Goal: Task Accomplishment & Management: Complete application form

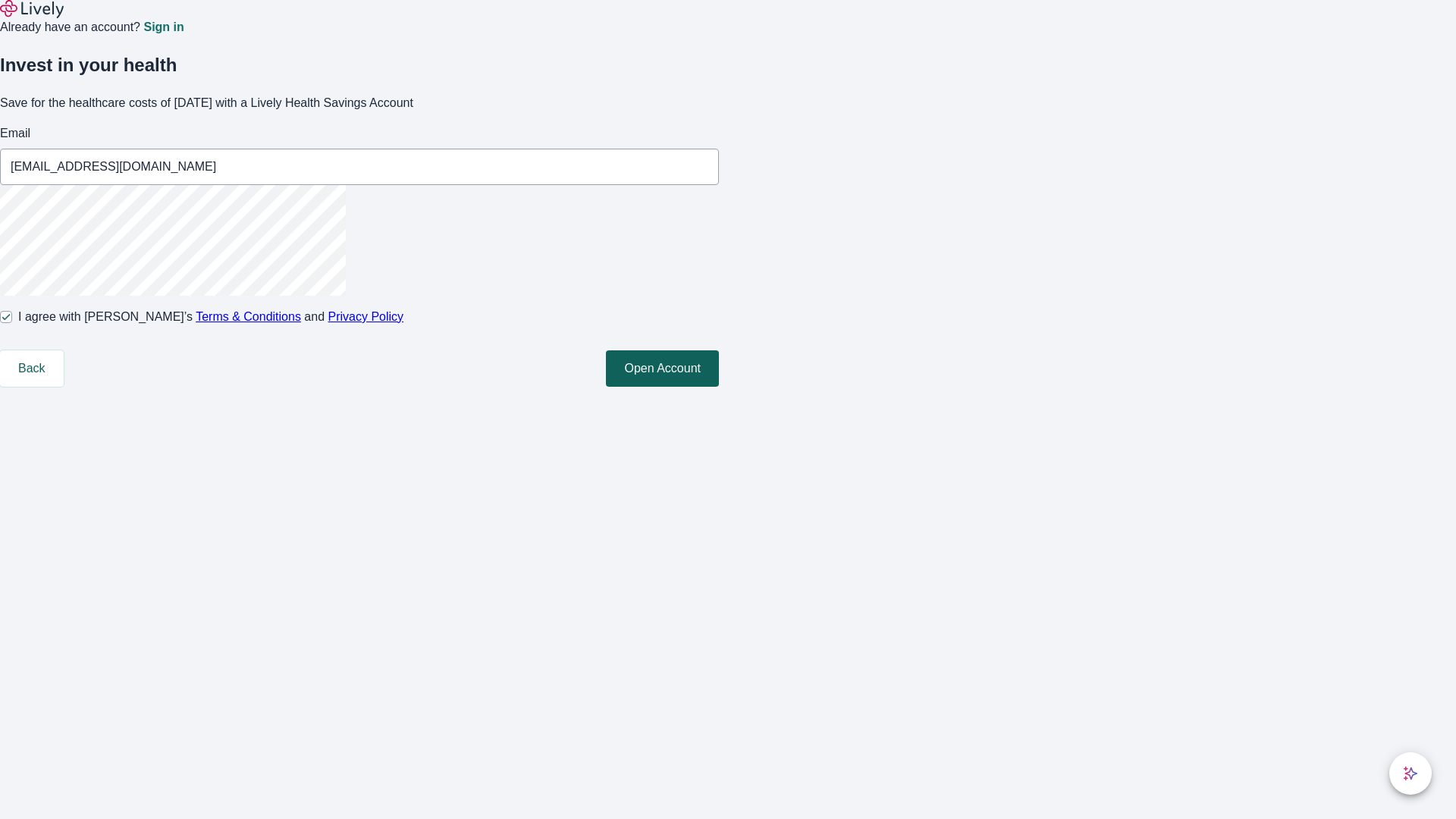
click at [719, 386] on button "Open Account" at bounding box center [662, 369] width 113 height 36
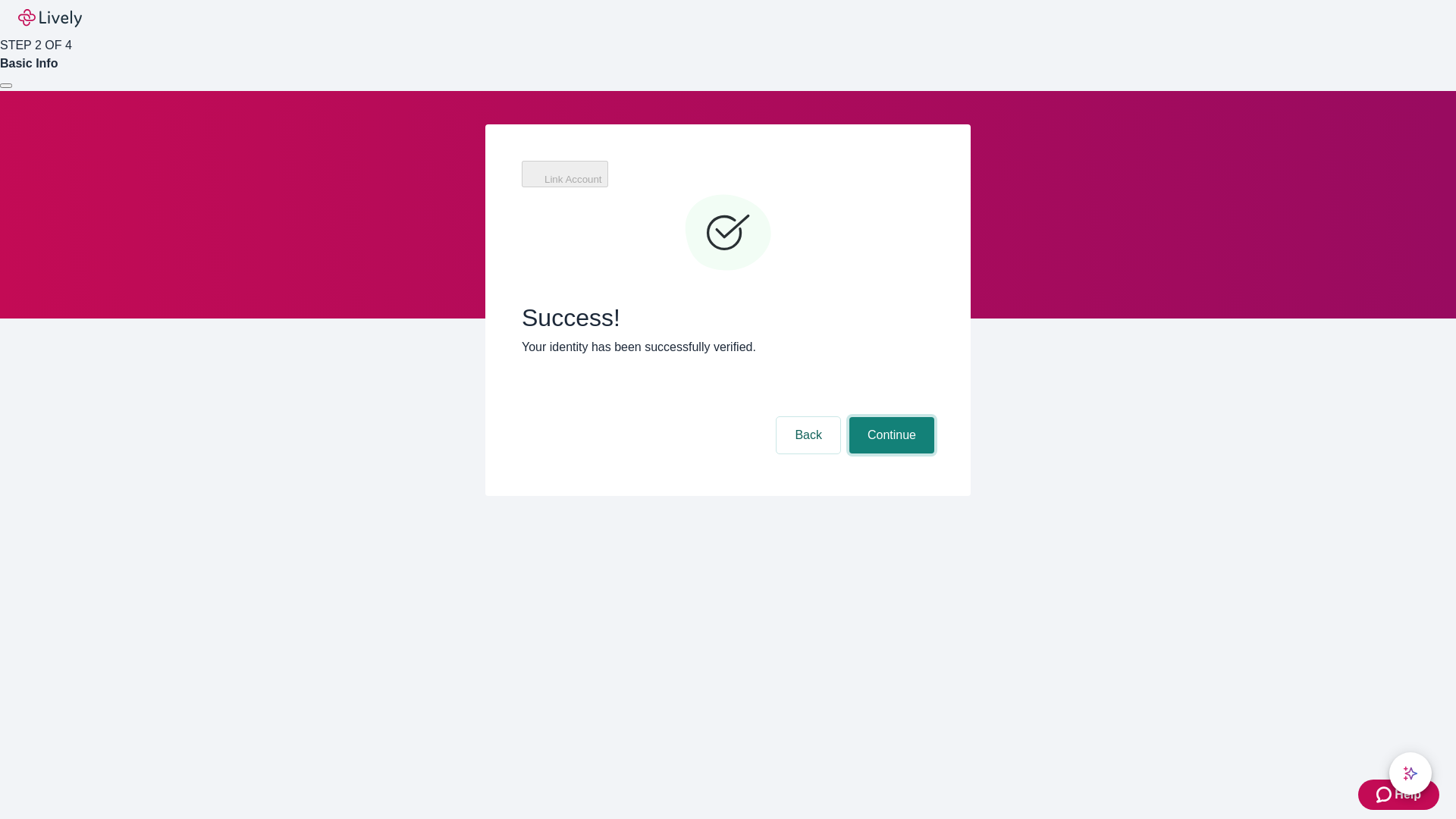
click at [890, 417] on button "Continue" at bounding box center [892, 435] width 85 height 36
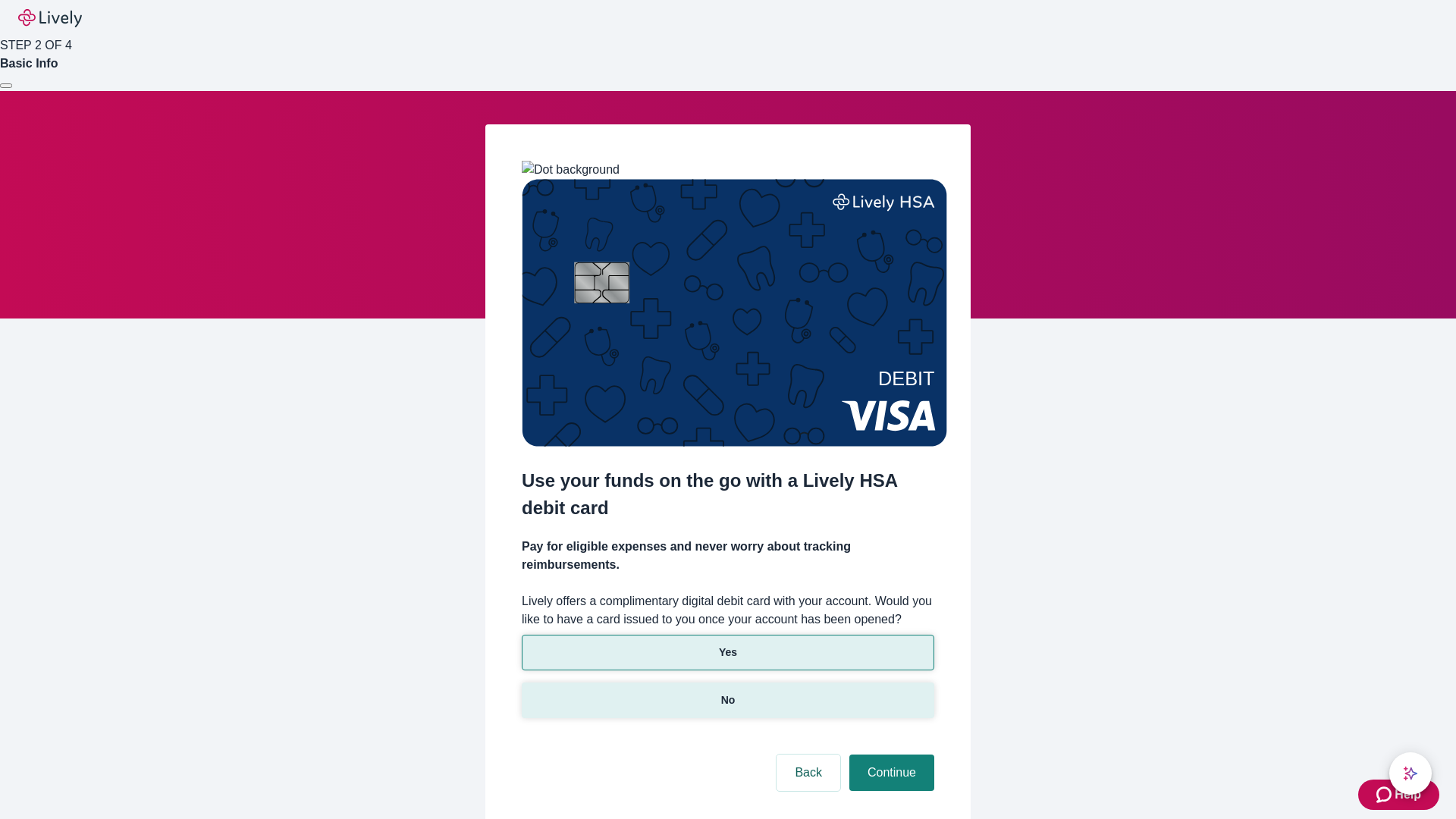
click at [728, 692] on p "No" at bounding box center [728, 700] width 15 height 16
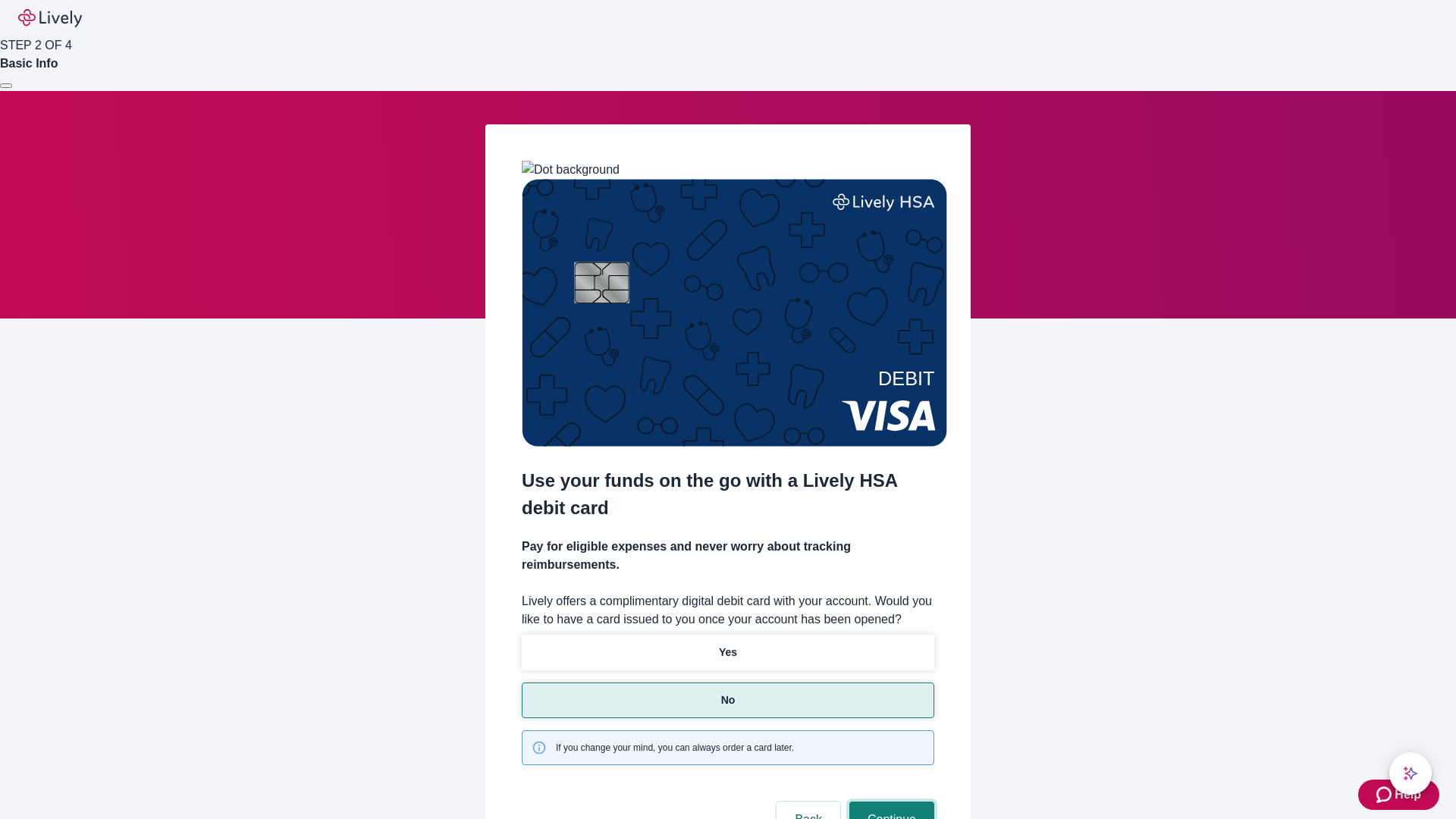
click at [890, 802] on button "Continue" at bounding box center [892, 820] width 85 height 36
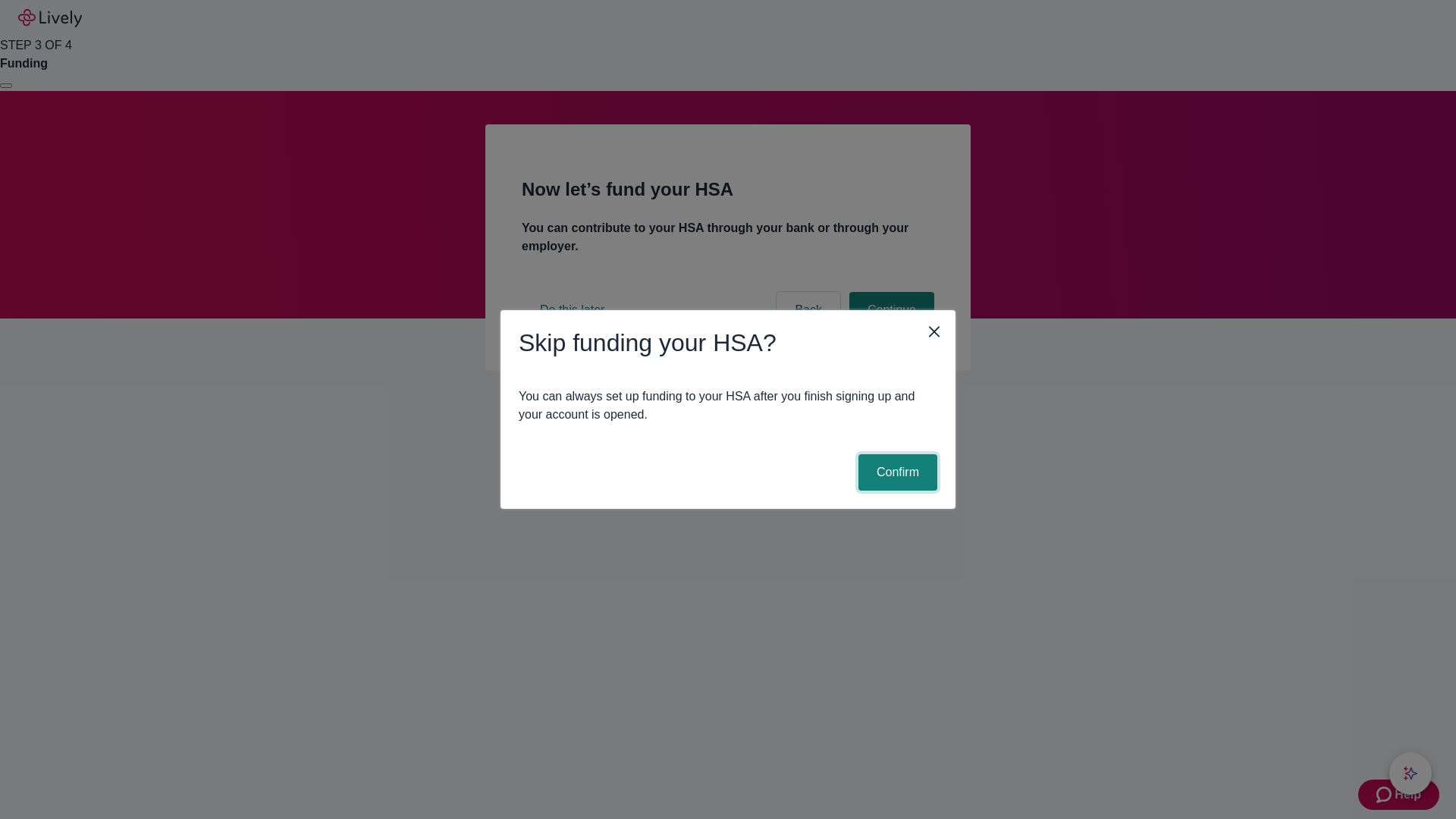
click at [896, 472] on button "Confirm" at bounding box center [898, 472] width 79 height 36
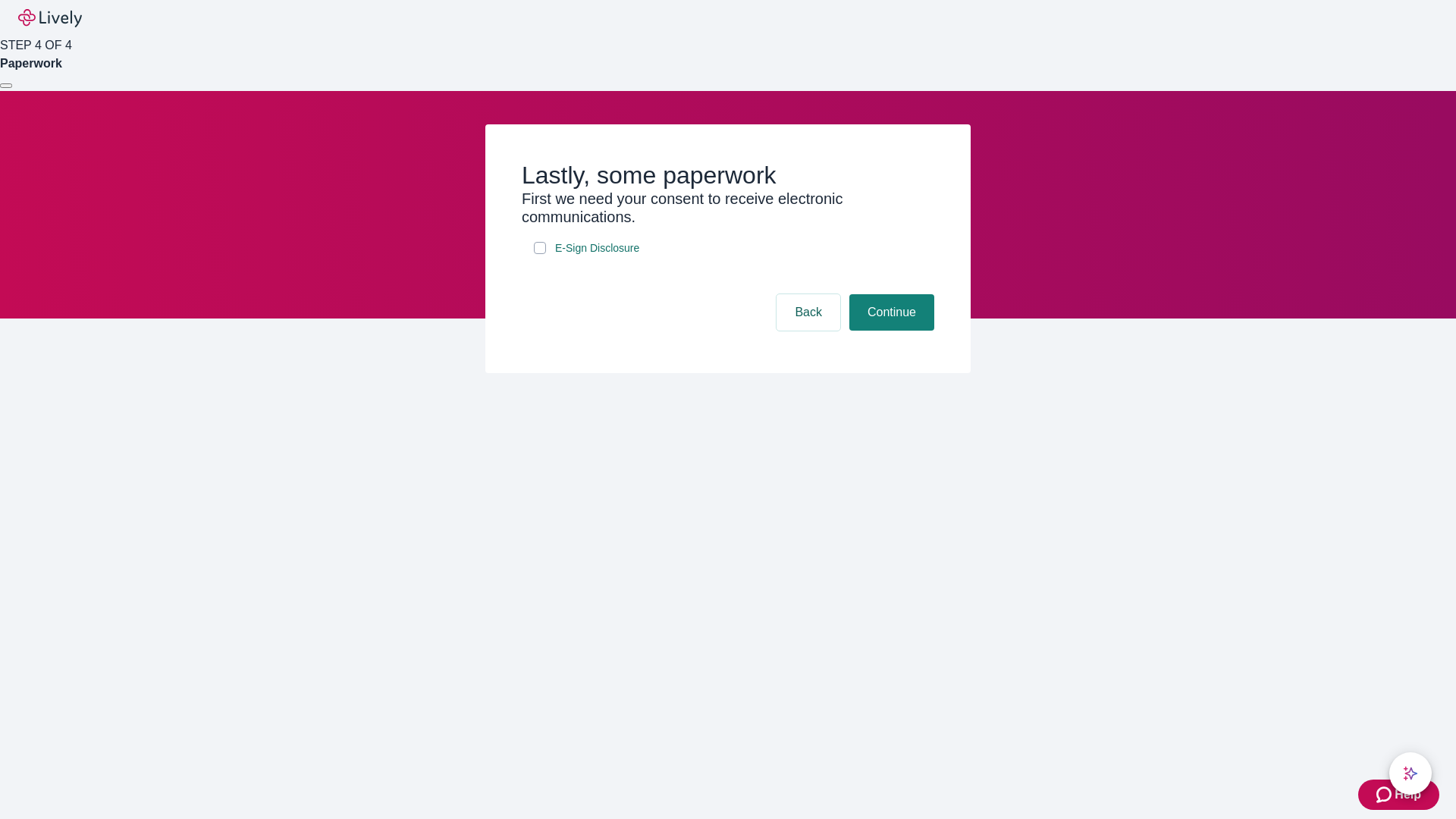
click at [540, 254] on input "E-Sign Disclosure" at bounding box center [540, 248] width 12 height 12
checkbox input "true"
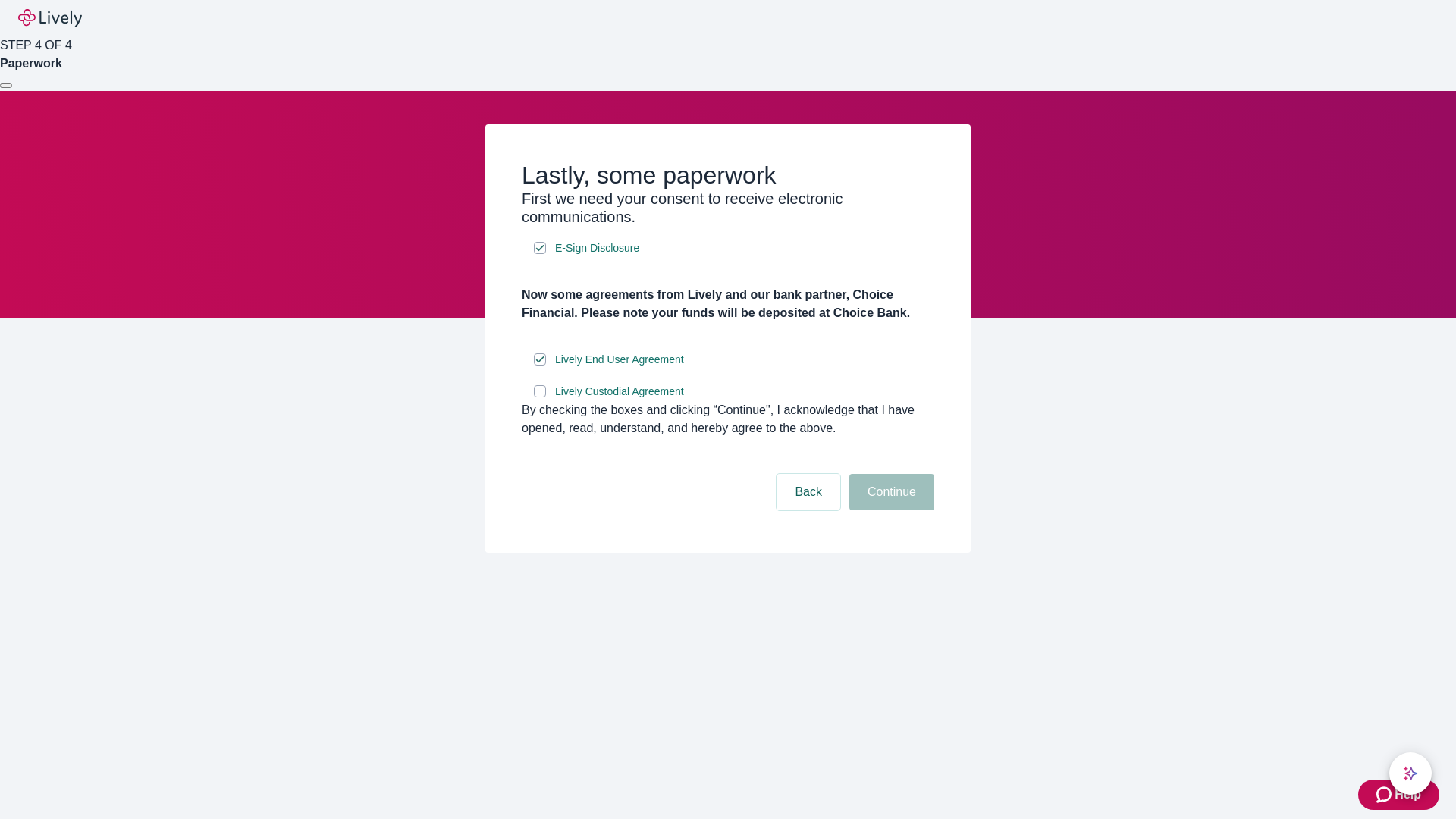
click at [540, 398] on input "Lively Custodial Agreement" at bounding box center [540, 392] width 12 height 12
checkbox input "true"
click at [890, 511] on button "Continue" at bounding box center [892, 492] width 85 height 36
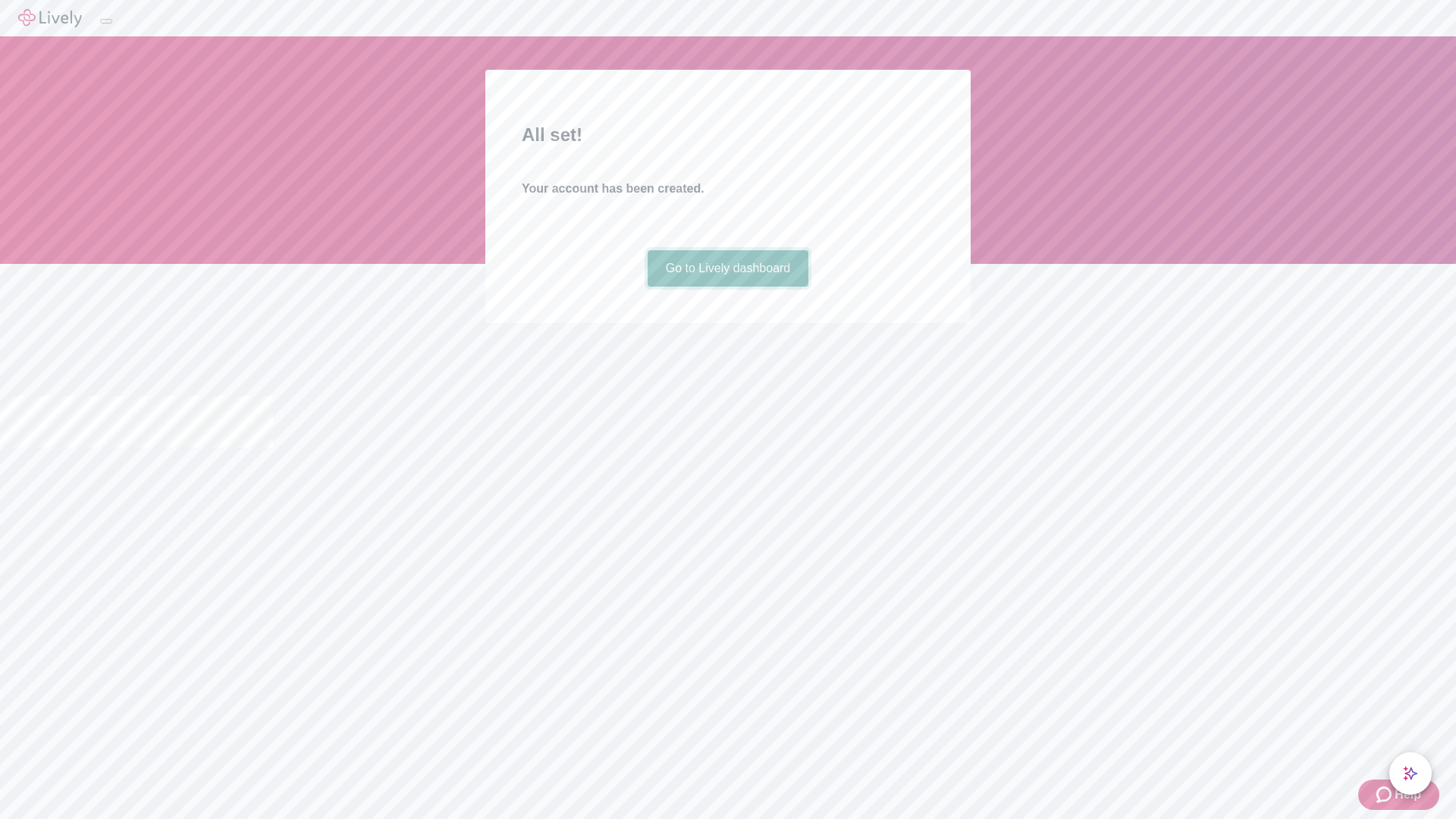
click at [728, 287] on link "Go to Lively dashboard" at bounding box center [728, 268] width 161 height 36
